Goal: Information Seeking & Learning: Learn about a topic

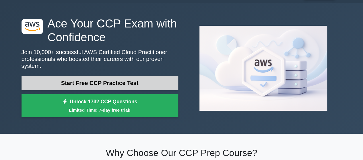
scroll to position [9, 0]
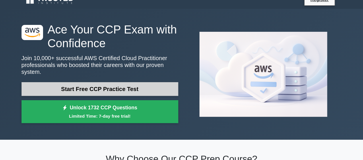
click at [131, 84] on link "Start Free CCP Practice Test" at bounding box center [100, 89] width 157 height 14
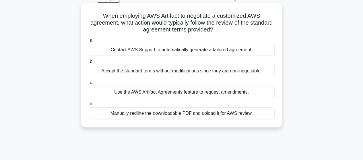
scroll to position [22, 0]
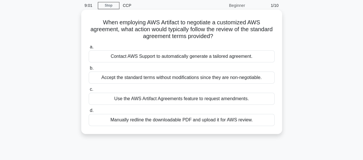
click at [175, 60] on div "Contact AWS Support to automatically generate a tailored agreement." at bounding box center [182, 56] width 186 height 12
click at [89, 49] on input "a. Contact AWS Support to automatically generate a tailored agreement." at bounding box center [89, 47] width 0 height 4
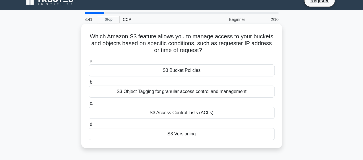
scroll to position [9, 0]
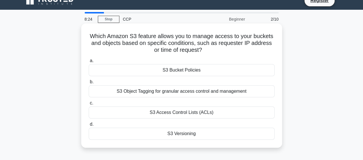
click at [209, 74] on div "S3 Bucket Policies" at bounding box center [182, 70] width 186 height 12
click at [89, 63] on input "a. S3 Bucket Policies" at bounding box center [89, 61] width 0 height 4
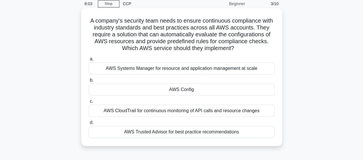
scroll to position [24, 0]
click at [240, 91] on div "AWS Config" at bounding box center [182, 89] width 186 height 12
click at [89, 82] on input "b. AWS Config" at bounding box center [89, 80] width 0 height 4
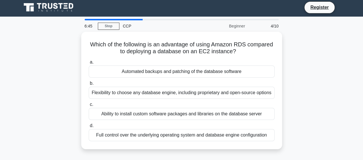
scroll to position [0, 0]
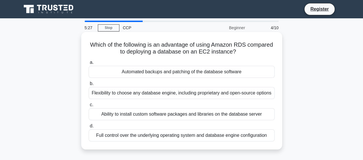
click at [217, 140] on div "Full control over the underlying operating system and database engine configura…" at bounding box center [182, 136] width 186 height 12
click at [89, 128] on input "d. Full control over the underlying operating system and database engine config…" at bounding box center [89, 126] width 0 height 4
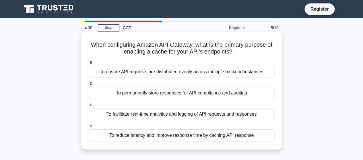
click at [226, 116] on div "To facilitate real-time analytics and logging of API requests and responses" at bounding box center [182, 114] width 186 height 12
click at [89, 107] on input "c. To facilitate real-time analytics and logging of API requests and responses" at bounding box center [89, 105] width 0 height 4
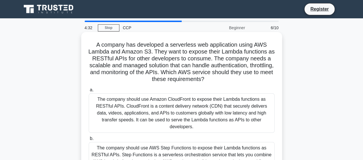
click at [202, 144] on div "The company should use AWS Step Functions to expose their Lambda functions as R…" at bounding box center [182, 162] width 186 height 40
click at [89, 141] on input "b. The company should use AWS Step Functions to expose their Lambda functions a…" at bounding box center [89, 139] width 0 height 4
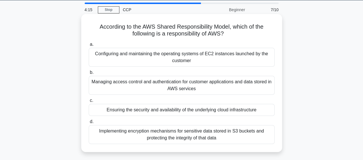
scroll to position [21, 0]
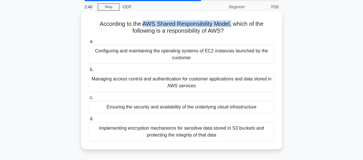
drag, startPoint x: 143, startPoint y: 26, endPoint x: 232, endPoint y: 26, distance: 88.3
click at [232, 26] on h5 "According to the AWS Shared Responsibility Model, which of the following is a r…" at bounding box center [181, 27] width 187 height 14
copy h5 "AWS Shared Responsibility Model,"
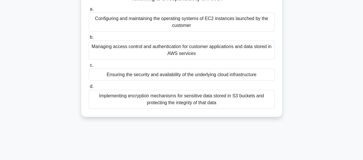
scroll to position [59, 0]
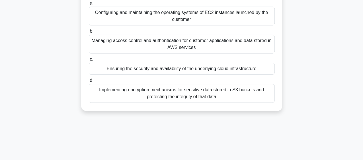
click at [218, 71] on div "Ensuring the security and availability of the underlying cloud infrastructure" at bounding box center [182, 69] width 186 height 12
click at [89, 61] on input "c. Ensuring the security and availability of the underlying cloud infrastructure" at bounding box center [89, 60] width 0 height 4
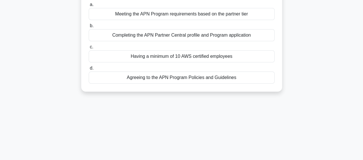
scroll to position [0, 0]
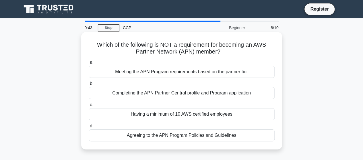
click at [168, 73] on div "Meeting the APN Program requirements based on the partner tier" at bounding box center [182, 72] width 186 height 12
click at [89, 65] on input "a. Meeting the APN Program requirements based on the partner tier" at bounding box center [89, 63] width 0 height 4
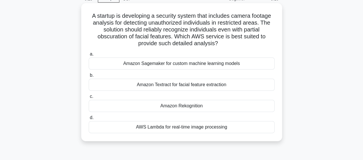
scroll to position [29, 0]
click at [190, 130] on div "AWS Lambda for real-time image processing" at bounding box center [182, 127] width 186 height 12
click at [89, 120] on input "d. AWS Lambda for real-time image processing" at bounding box center [89, 118] width 0 height 4
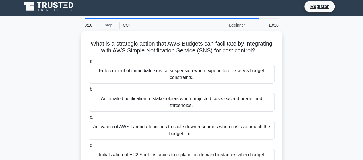
scroll to position [0, 0]
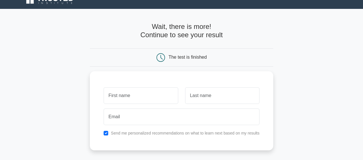
scroll to position [11, 0]
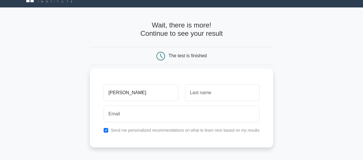
type input "shambhavi"
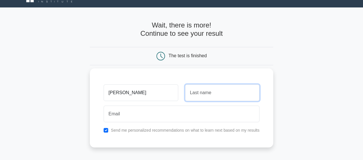
click at [217, 97] on input "text" at bounding box center [222, 93] width 74 height 17
type input "srivastava"
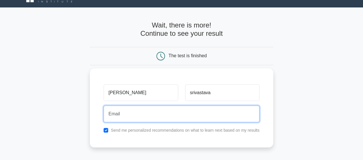
click at [178, 115] on input "email" at bounding box center [182, 114] width 156 height 17
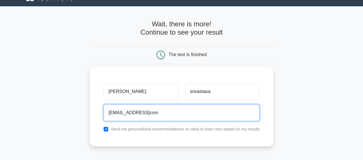
click at [165, 112] on input "shambhavisri280600@gmailcom" at bounding box center [182, 113] width 156 height 17
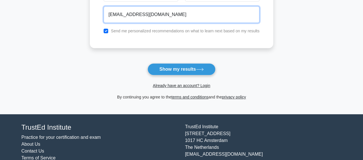
scroll to position [127, 0]
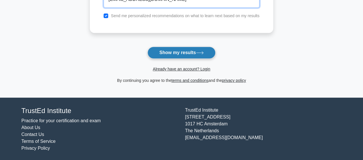
type input "shambhavisri280600@gmail.com"
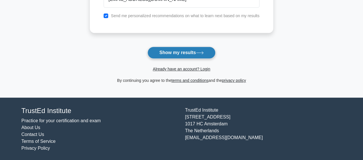
click at [179, 50] on button "Show my results" at bounding box center [181, 53] width 68 height 12
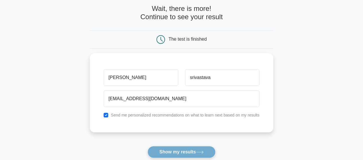
scroll to position [27, 0]
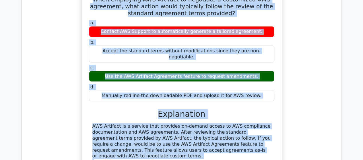
scroll to position [555, 0]
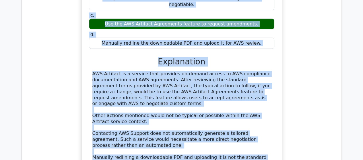
drag, startPoint x: 99, startPoint y: 56, endPoint x: 256, endPoint y: 13, distance: 162.2
click at [256, 13] on div "When employing AWS Artifact to negotiate a customized AWS agreement, what actio…" at bounding box center [182, 80] width 196 height 287
copy div "When employing AWS Artifact to negotiate a customized AWS agreement, what actio…"
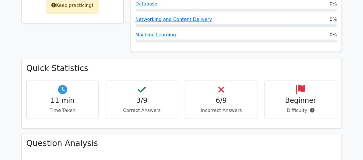
scroll to position [303, 0]
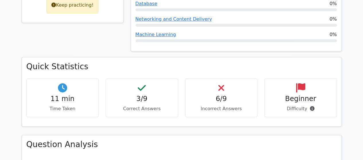
click at [203, 57] on div "Quick Statistics 11 min Time Taken 3/9 Correct Answers 6/9 Incorrect Answers Be…" at bounding box center [181, 91] width 319 height 69
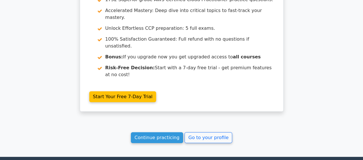
scroll to position [1001, 0]
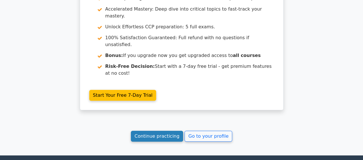
click at [155, 131] on link "Continue practicing" at bounding box center [157, 136] width 52 height 11
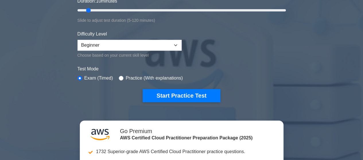
scroll to position [119, 0]
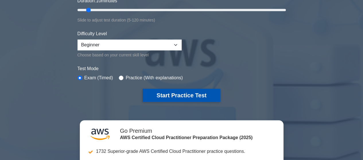
click at [182, 98] on button "Start Practice Test" at bounding box center [181, 95] width 77 height 13
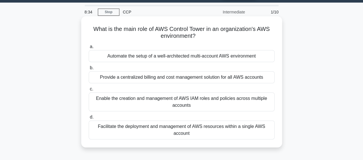
scroll to position [16, 0]
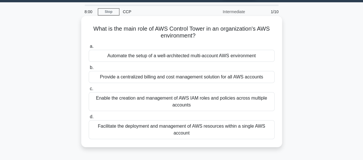
click at [176, 55] on div "Automate the setup of a well-architected multi-account AWS environment" at bounding box center [182, 56] width 186 height 12
click at [89, 48] on input "a. Automate the setup of a well-architected multi-account AWS environment" at bounding box center [89, 47] width 0 height 4
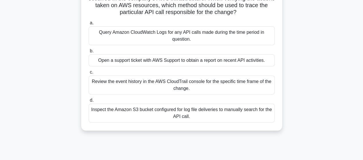
scroll to position [21, 0]
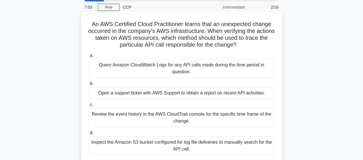
click at [193, 92] on div "Open a support ticket with AWS Support to obtain a report on recent API activit…" at bounding box center [182, 93] width 186 height 12
click at [89, 86] on input "b. Open a support ticket with AWS Support to obtain a report on recent API acti…" at bounding box center [89, 84] width 0 height 4
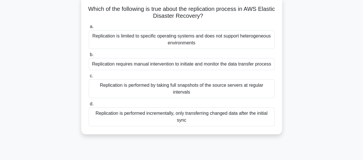
scroll to position [36, 0]
click at [180, 86] on div "Replication is performed by taking full snapshots of the source servers at regu…" at bounding box center [182, 88] width 186 height 19
click at [89, 78] on input "c. Replication is performed by taking full snapshots of the source servers at r…" at bounding box center [89, 76] width 0 height 4
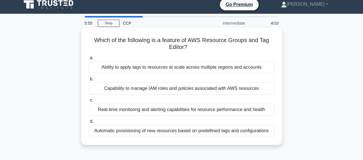
scroll to position [0, 0]
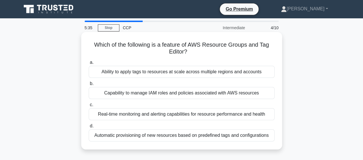
click at [178, 96] on div "Capability to manage IAM roles and policies associated with AWS resources" at bounding box center [182, 93] width 186 height 12
click at [89, 86] on input "b. Capability to manage IAM roles and policies associated with AWS resources" at bounding box center [89, 84] width 0 height 4
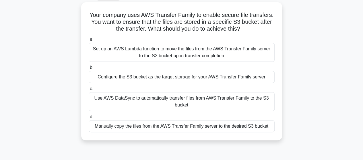
scroll to position [32, 0]
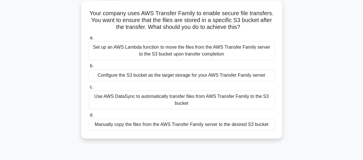
click at [168, 105] on div "Use AWS DataSync to automatically transfer files from AWS Transfer Family to th…" at bounding box center [182, 100] width 186 height 19
click at [89, 89] on input "c. Use AWS DataSync to automatically transfer files from AWS Transfer Family to…" at bounding box center [89, 87] width 0 height 4
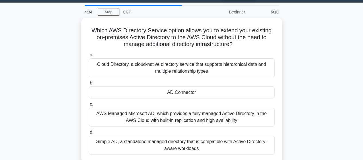
scroll to position [17, 0]
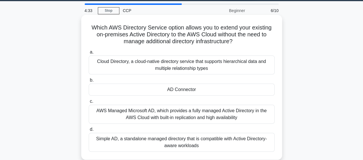
click at [186, 89] on div "AD Connector" at bounding box center [182, 90] width 186 height 12
click at [89, 82] on input "b. AD Connector" at bounding box center [89, 81] width 0 height 4
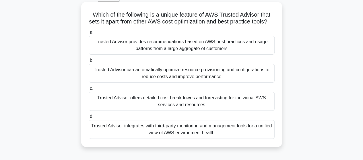
scroll to position [32, 0]
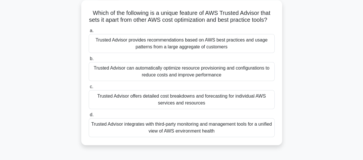
click at [193, 80] on div "Trusted Advisor can automatically optimize resource provisioning and configurat…" at bounding box center [182, 71] width 186 height 19
click at [89, 61] on input "b. Trusted Advisor can automatically optimize resource provisioning and configu…" at bounding box center [89, 59] width 0 height 4
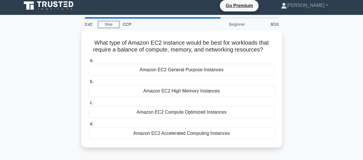
scroll to position [0, 0]
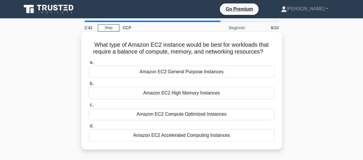
click at [192, 90] on div "Amazon EC2 High Memory Instances" at bounding box center [182, 93] width 186 height 12
click at [89, 86] on input "b. Amazon EC2 High Memory Instances" at bounding box center [89, 84] width 0 height 4
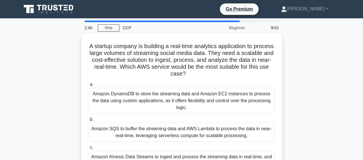
scroll to position [43, 0]
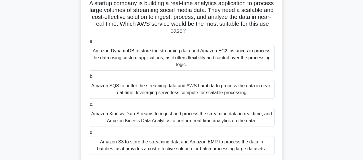
click at [192, 90] on div "Amazon SQS to buffer the streaming data and AWS Lambda to process the data in n…" at bounding box center [182, 89] width 186 height 19
click at [89, 79] on input "b. Amazon SQS to buffer the streaming data and AWS Lambda to process the data i…" at bounding box center [89, 77] width 0 height 4
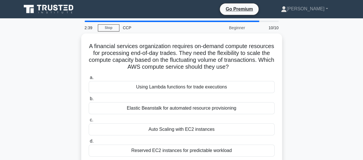
scroll to position [0, 0]
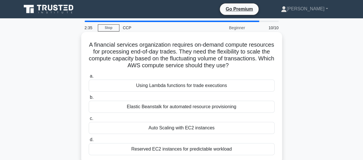
click at [178, 124] on div "Auto Scaling with EC2 instances" at bounding box center [182, 128] width 186 height 12
click at [89, 121] on input "c. Auto Scaling with EC2 instances" at bounding box center [89, 119] width 0 height 4
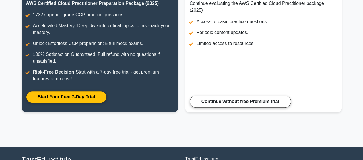
scroll to position [89, 0]
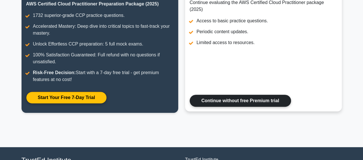
click at [231, 100] on link "Continue without free Premium trial" at bounding box center [240, 101] width 101 height 12
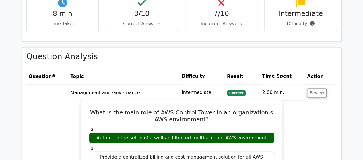
scroll to position [405, 0]
